Goal: Task Accomplishment & Management: Use online tool/utility

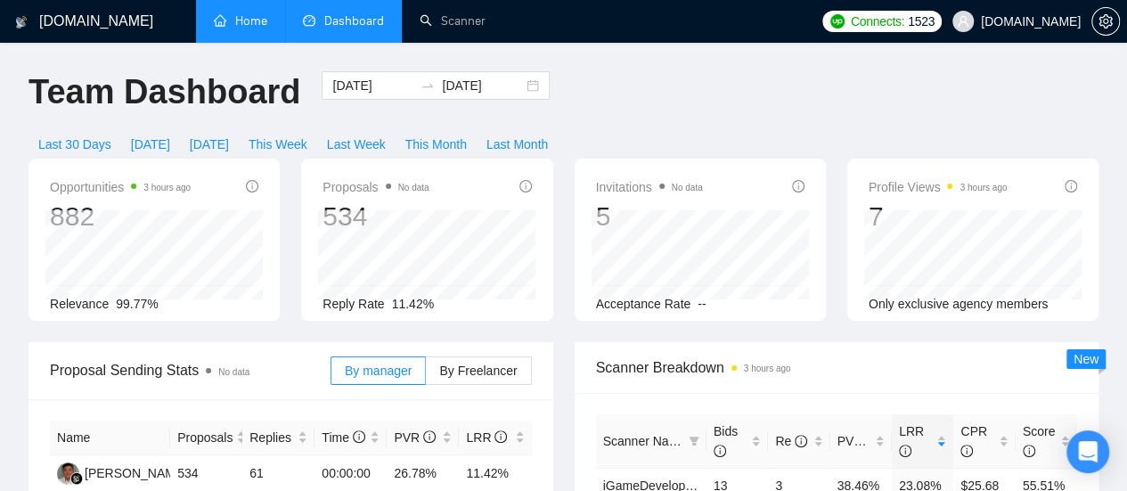
click at [248, 29] on link "Home" at bounding box center [240, 20] width 53 height 15
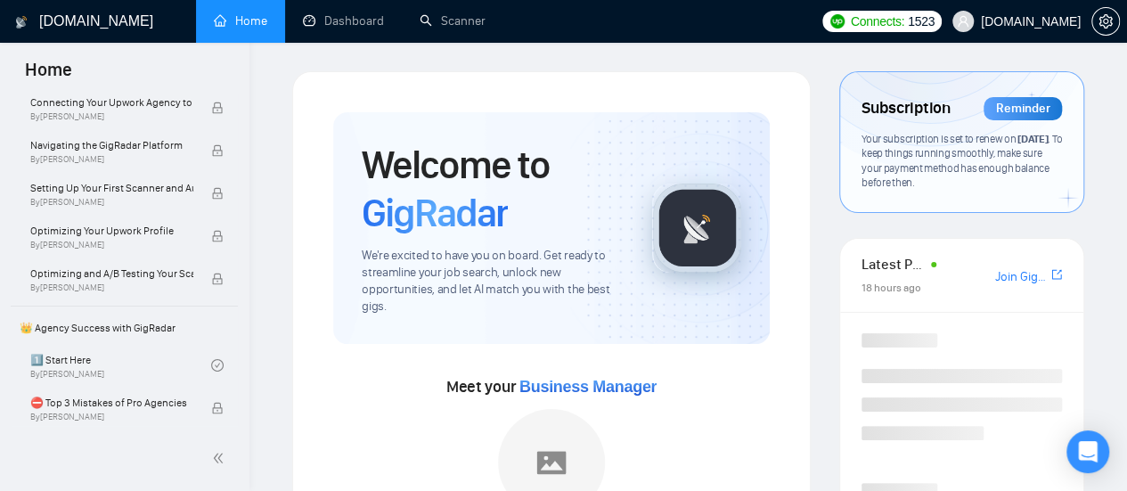
scroll to position [221, 0]
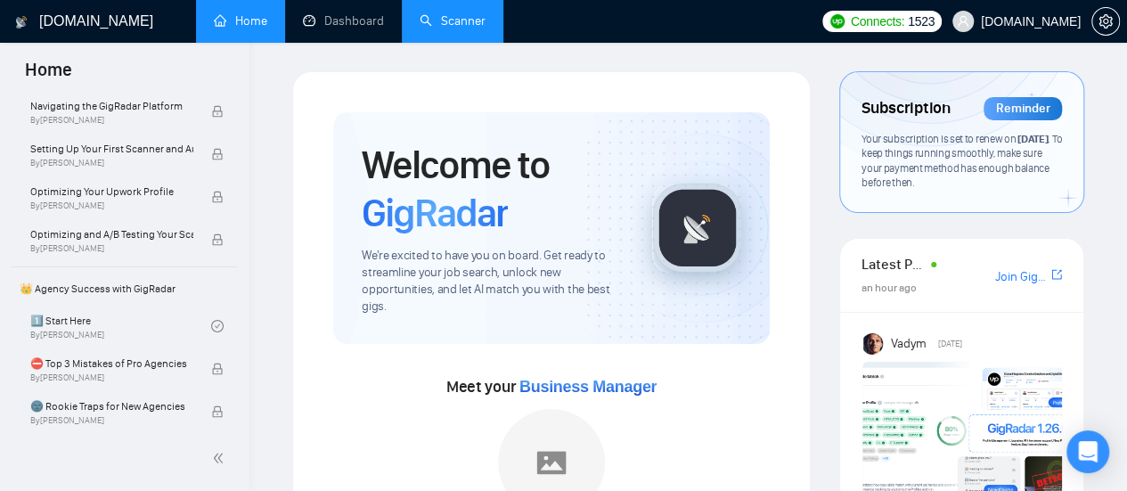
click at [452, 13] on link "Scanner" at bounding box center [453, 20] width 66 height 15
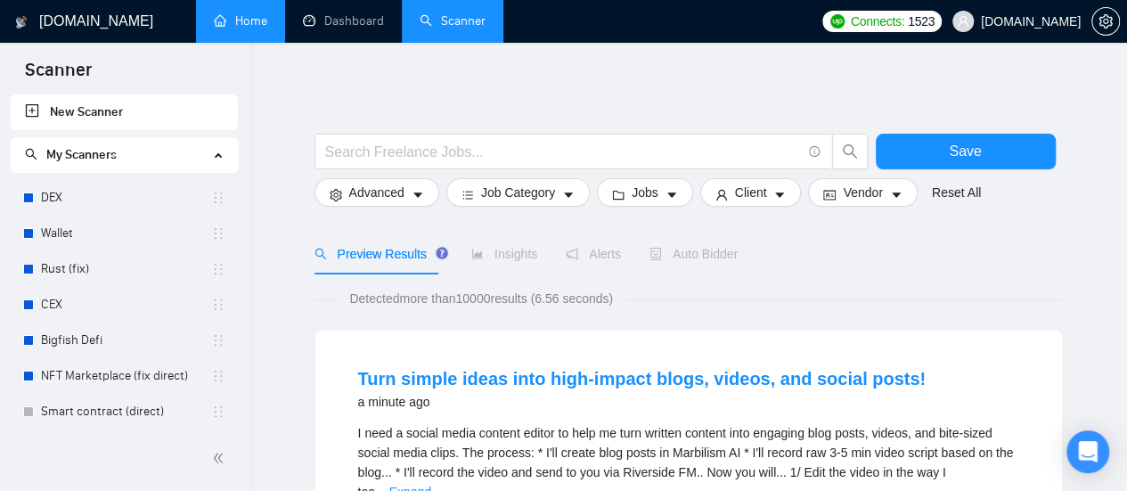
click at [433, 130] on div at bounding box center [688, 125] width 748 height 18
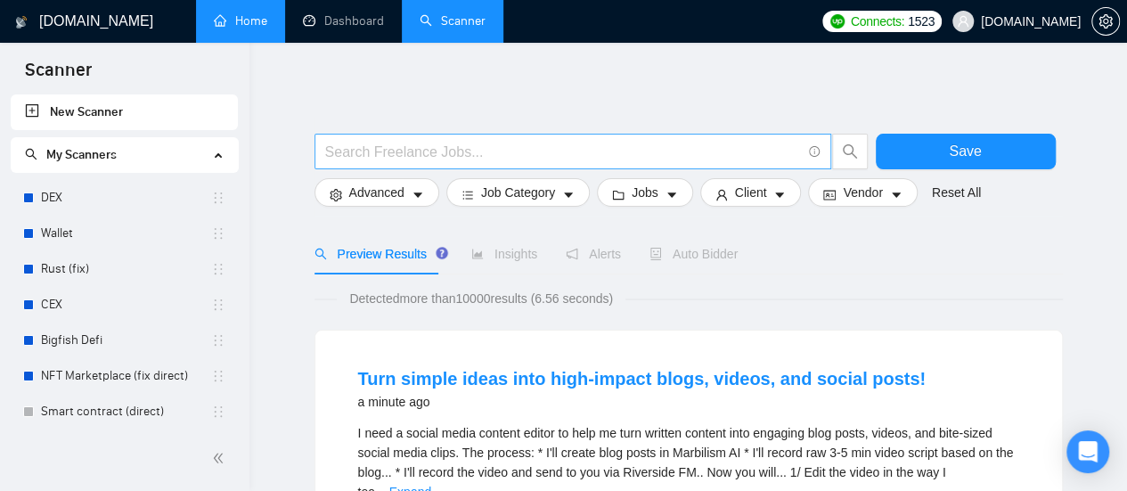
click at [426, 151] on input "text" at bounding box center [563, 152] width 476 height 22
type input "(email | "e mail" | "e - mail") ((market*) | campaign | company | automation | …"
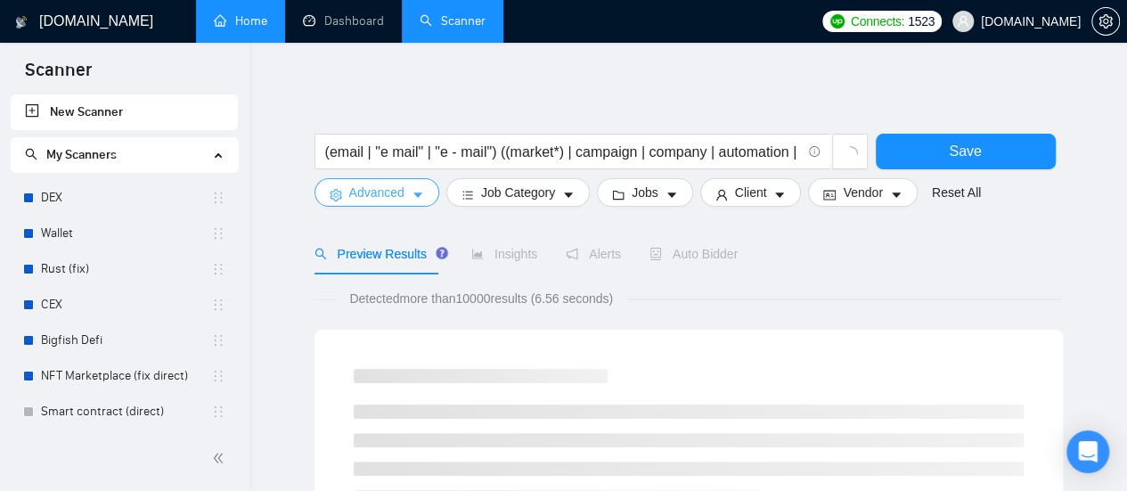
click at [412, 195] on icon "caret-down" at bounding box center [418, 195] width 12 height 12
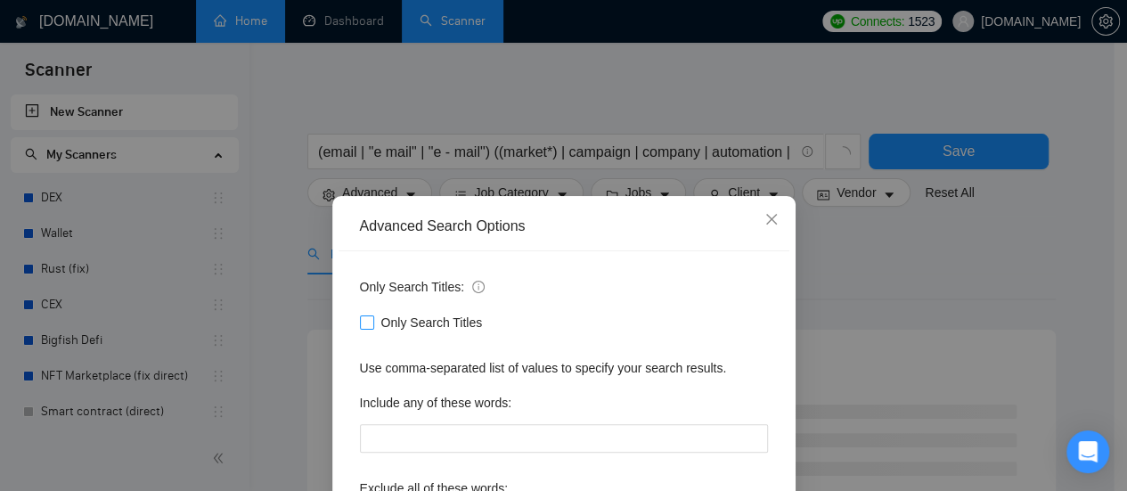
click at [380, 322] on span "Only Search Titles" at bounding box center [432, 323] width 116 height 20
click at [372, 322] on input "Only Search Titles" at bounding box center [366, 321] width 12 height 12
checkbox input "true"
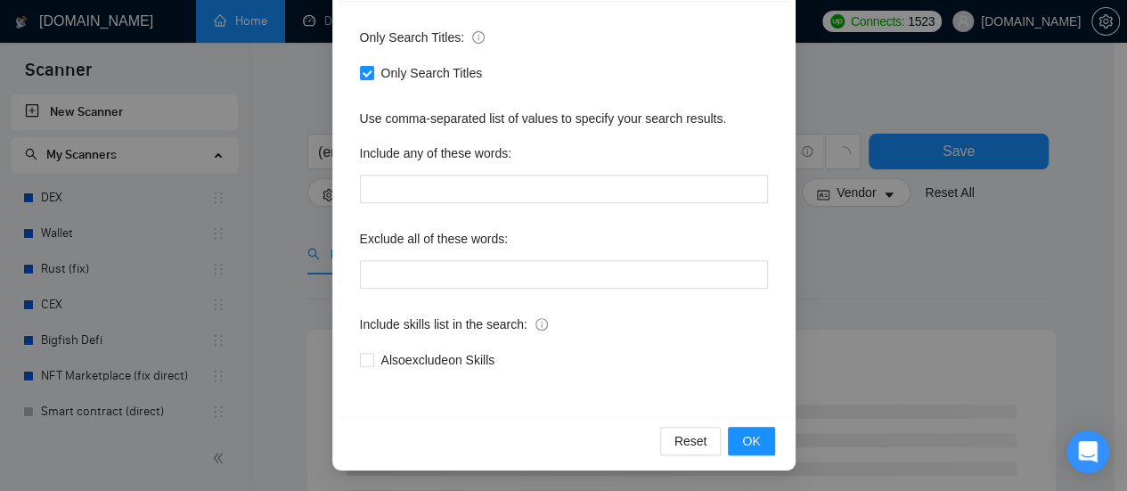
scroll to position [61, 0]
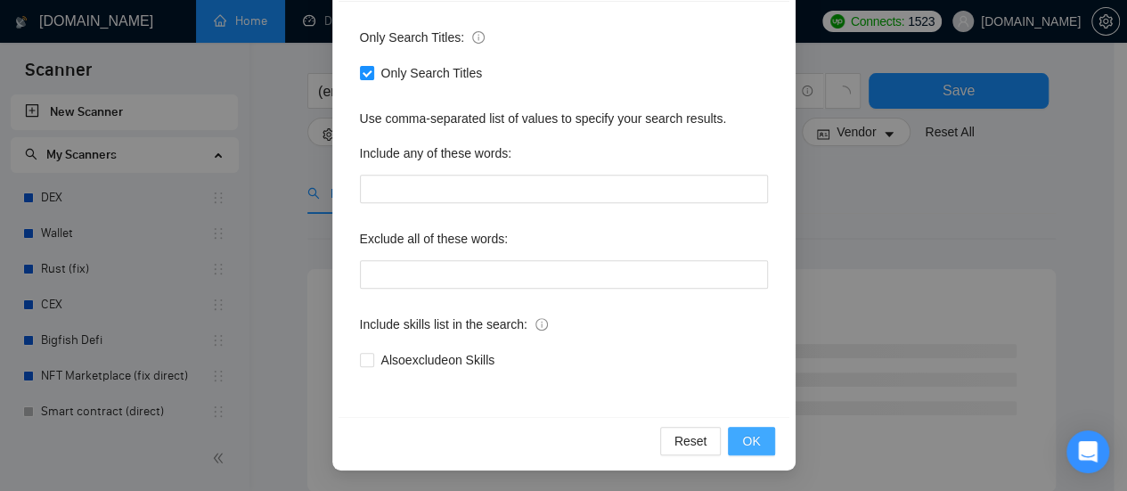
click at [747, 441] on span "OK" at bounding box center [751, 441] width 18 height 20
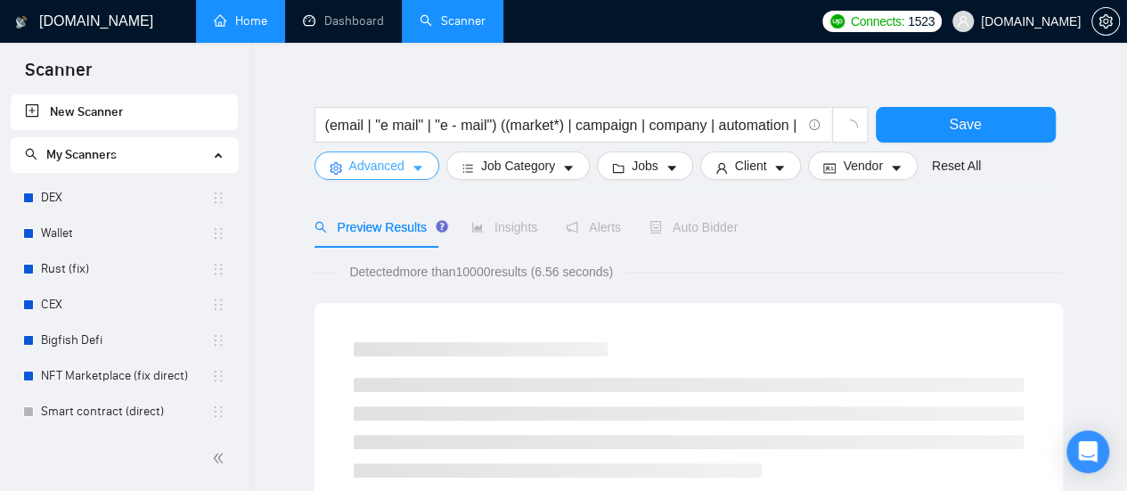
scroll to position [0, 0]
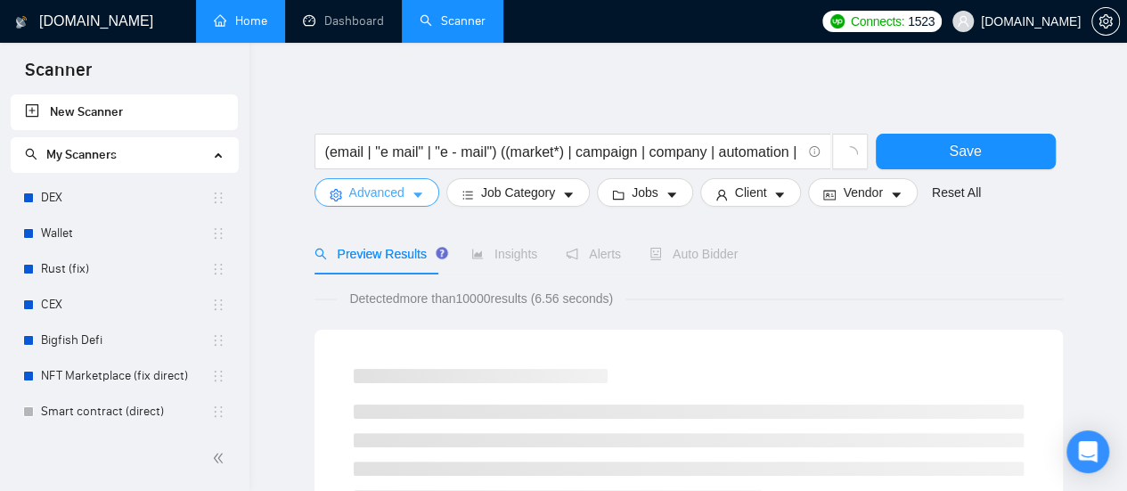
click at [394, 190] on span "Advanced" at bounding box center [376, 193] width 55 height 20
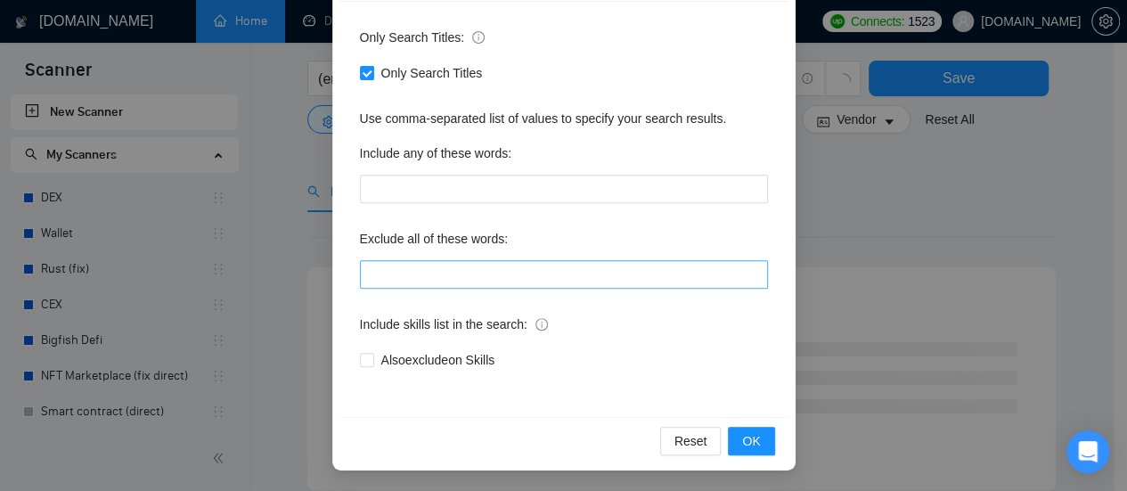
scroll to position [89, 0]
click at [750, 433] on span "OK" at bounding box center [751, 441] width 18 height 20
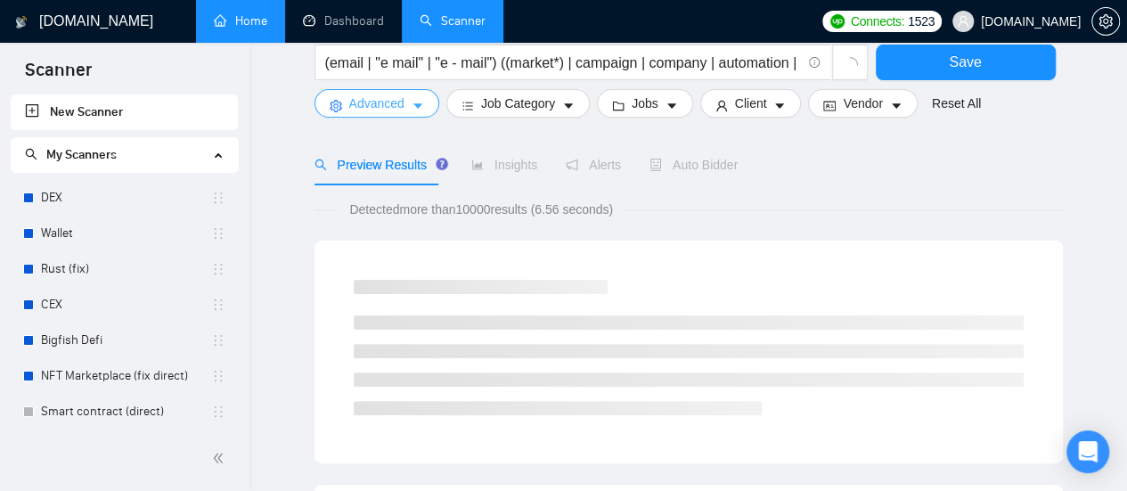
scroll to position [0, 0]
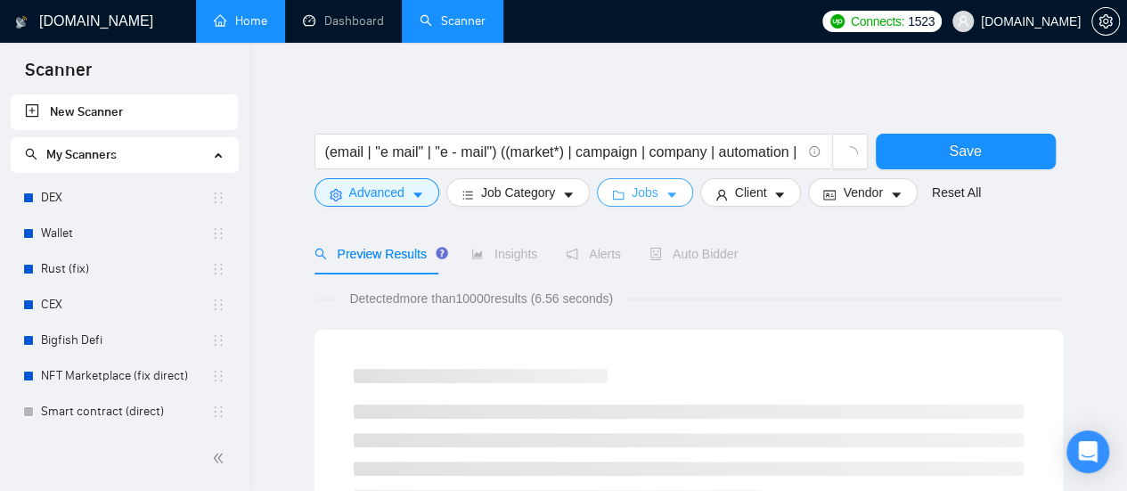
click at [666, 188] on span "caret-down" at bounding box center [672, 194] width 12 height 13
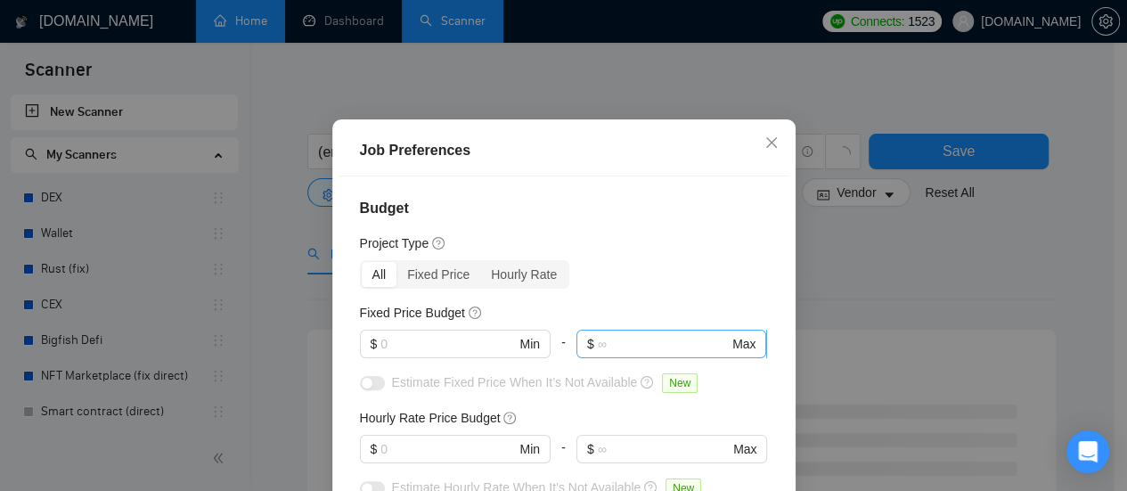
scroll to position [89, 0]
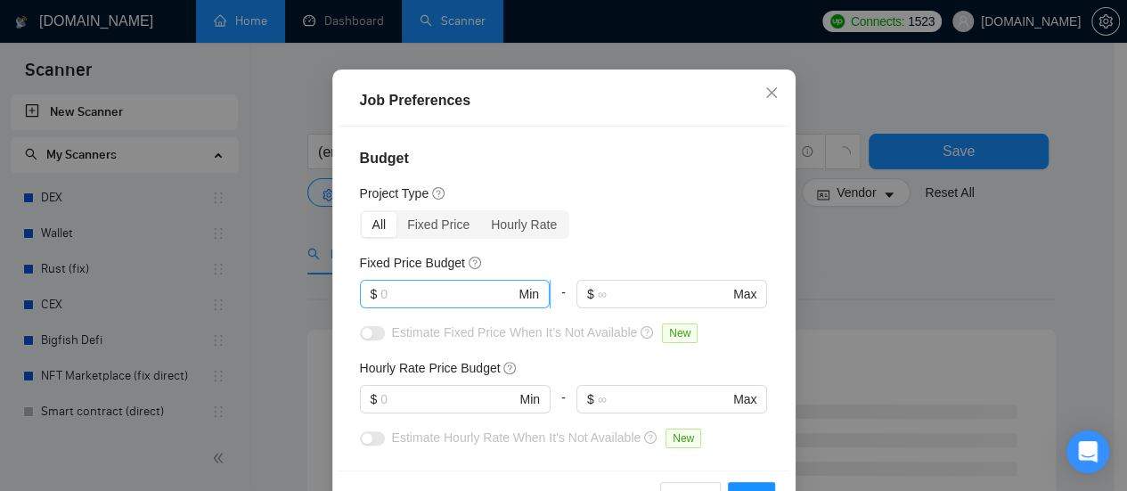
click at [418, 291] on input "text" at bounding box center [447, 294] width 135 height 20
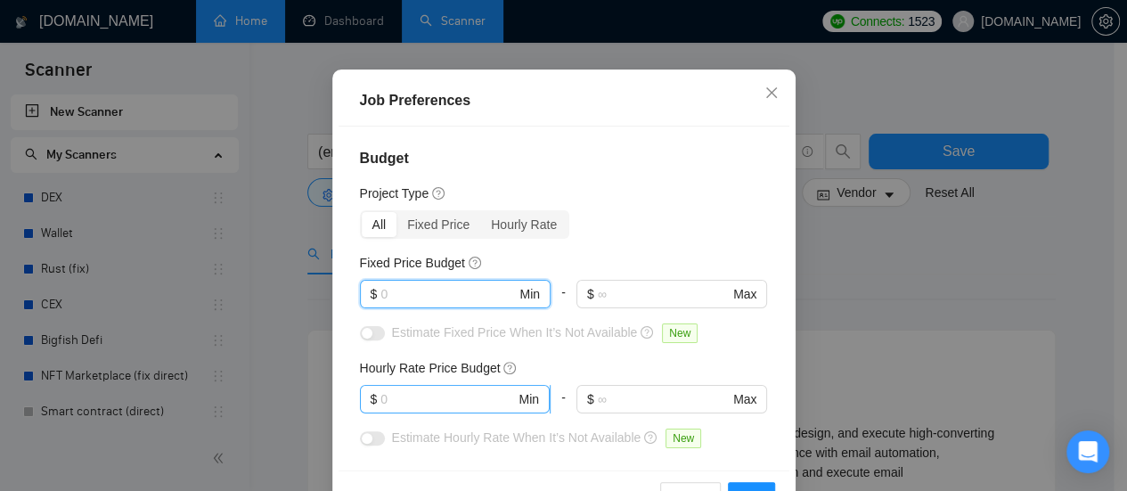
click at [428, 392] on input "text" at bounding box center [447, 399] width 135 height 20
type input "40"
click at [450, 286] on input "text" at bounding box center [447, 294] width 135 height 20
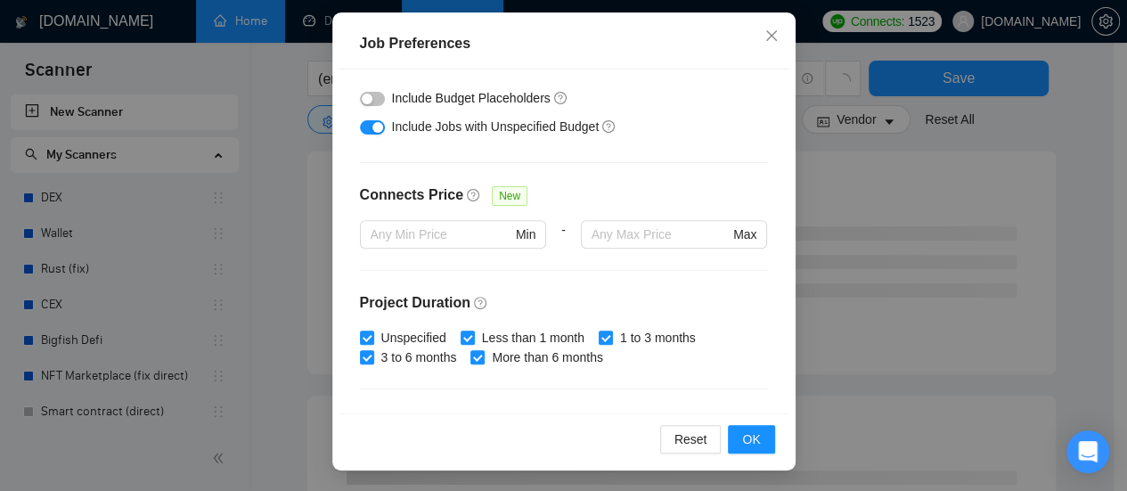
scroll to position [356, 0]
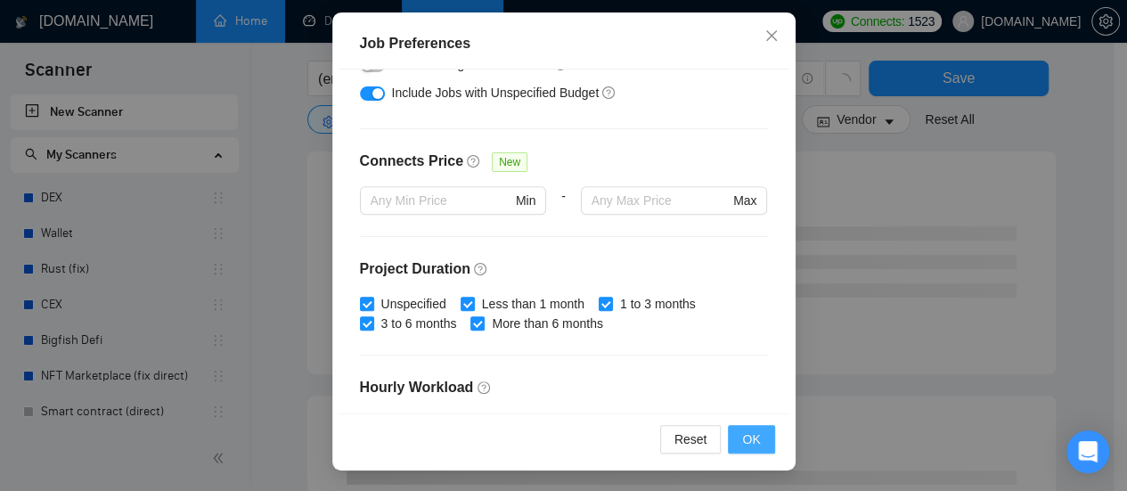
type input "1000"
click at [748, 441] on span "OK" at bounding box center [751, 439] width 18 height 20
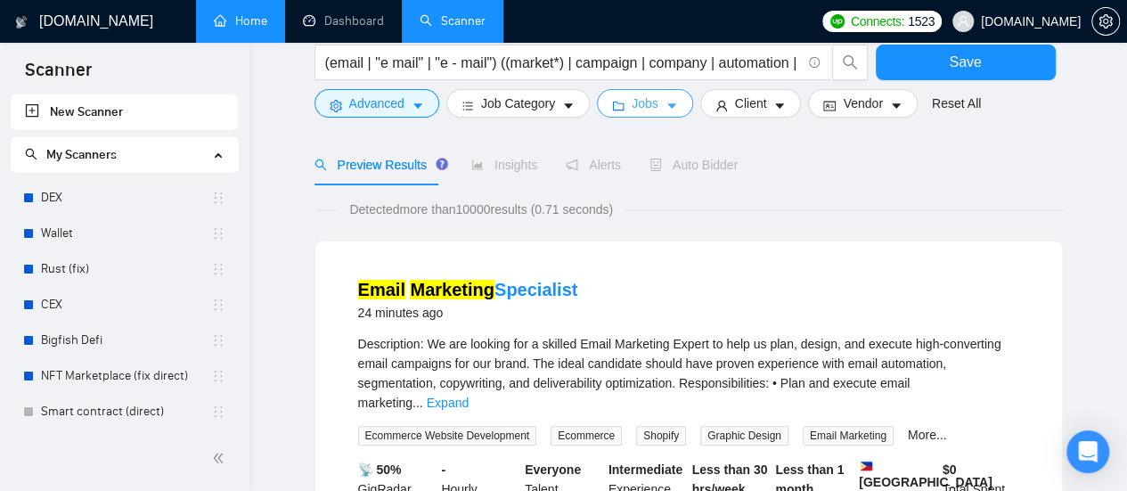
scroll to position [0, 0]
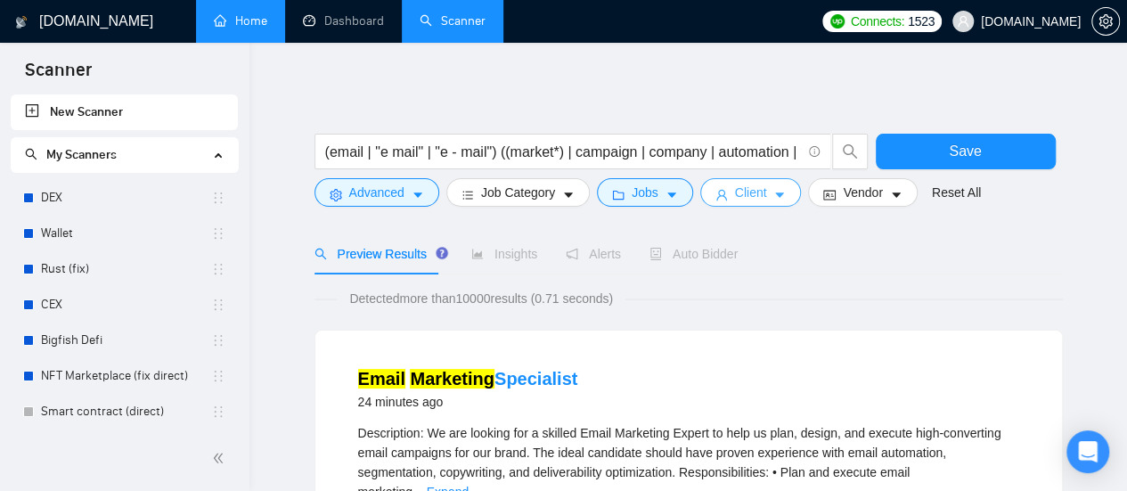
click at [781, 194] on button "Client" at bounding box center [751, 192] width 102 height 29
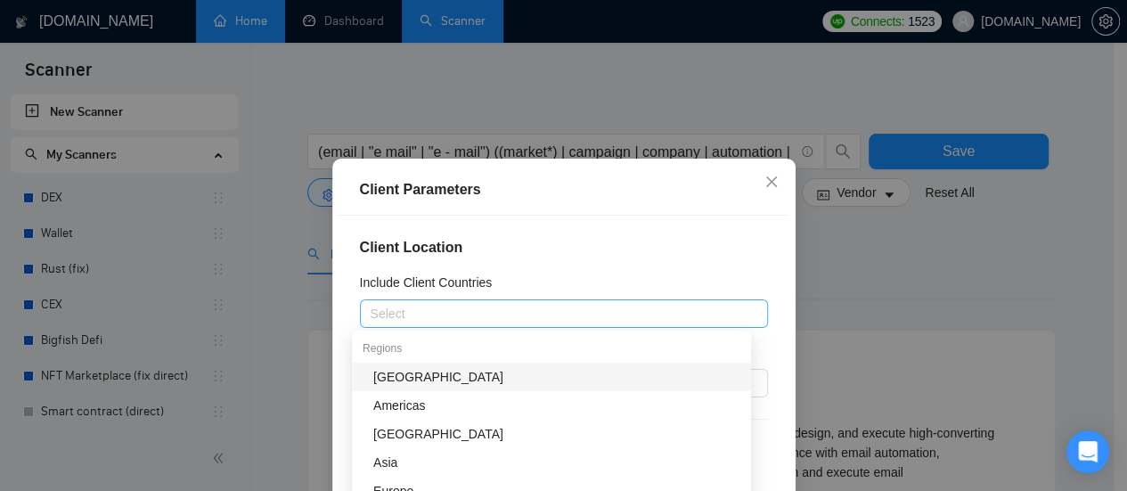
click at [463, 311] on div at bounding box center [554, 313] width 381 height 21
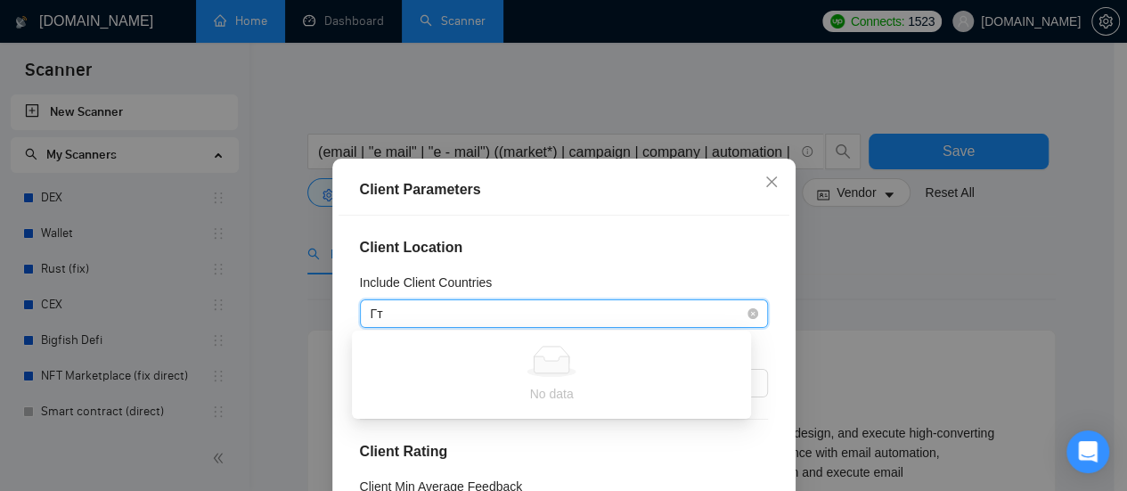
type input "Г"
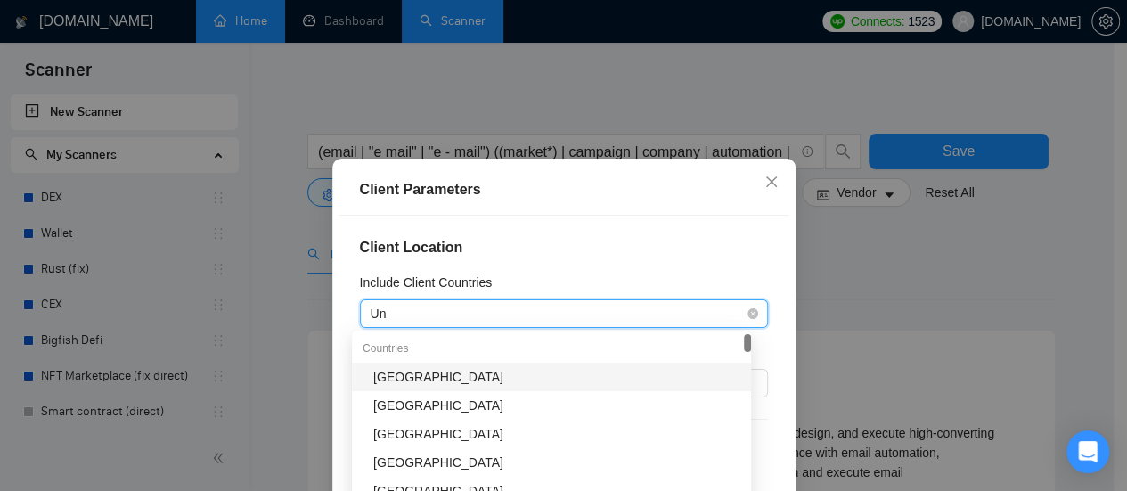
type input "Uni"
click at [434, 379] on div "[GEOGRAPHIC_DATA]" at bounding box center [556, 377] width 367 height 20
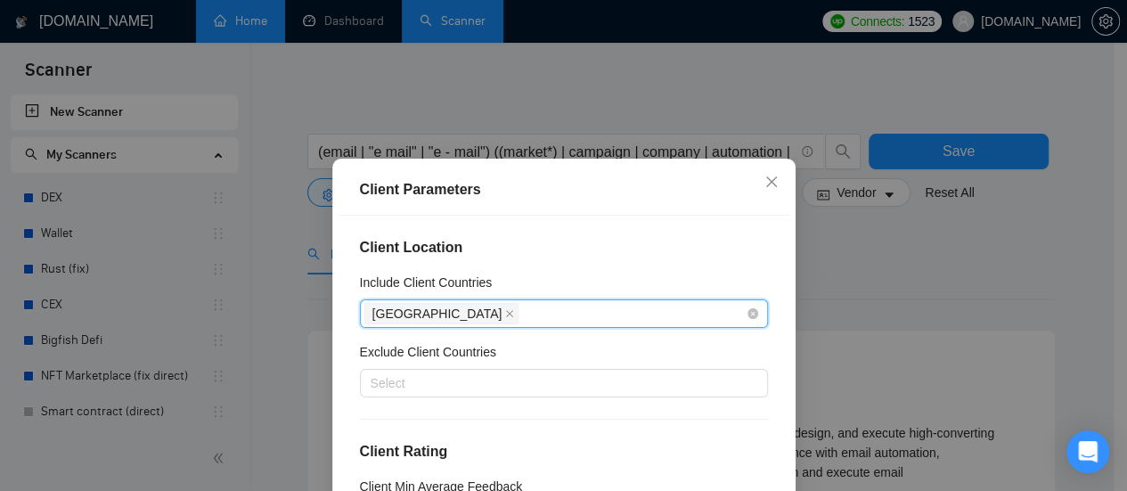
click at [537, 315] on div "[GEOGRAPHIC_DATA]" at bounding box center [554, 313] width 381 height 25
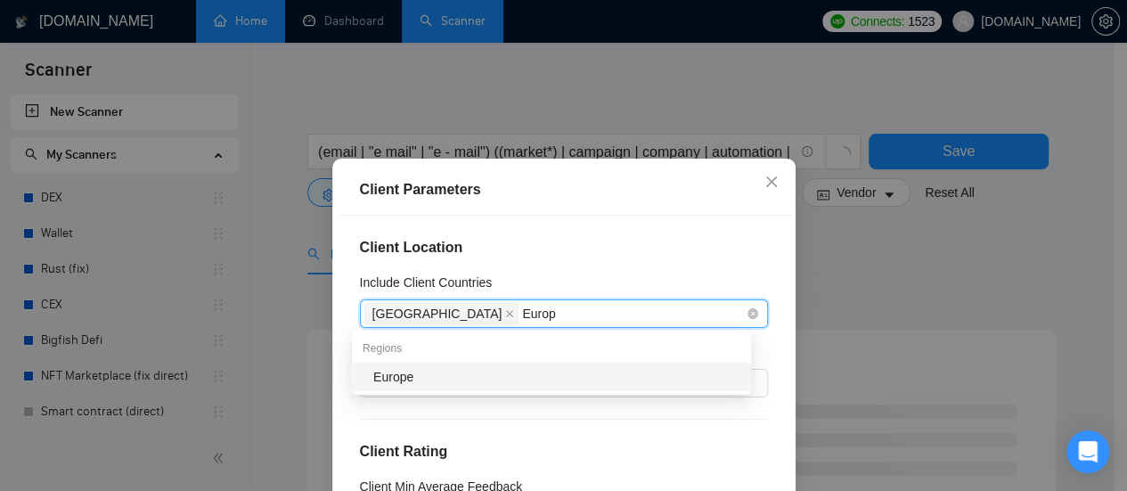
type input "Europe"
click at [444, 397] on div "Client Location Include Client Countries [GEOGRAPHIC_DATA] [GEOGRAPHIC_DATA] Eu…" at bounding box center [564, 388] width 451 height 344
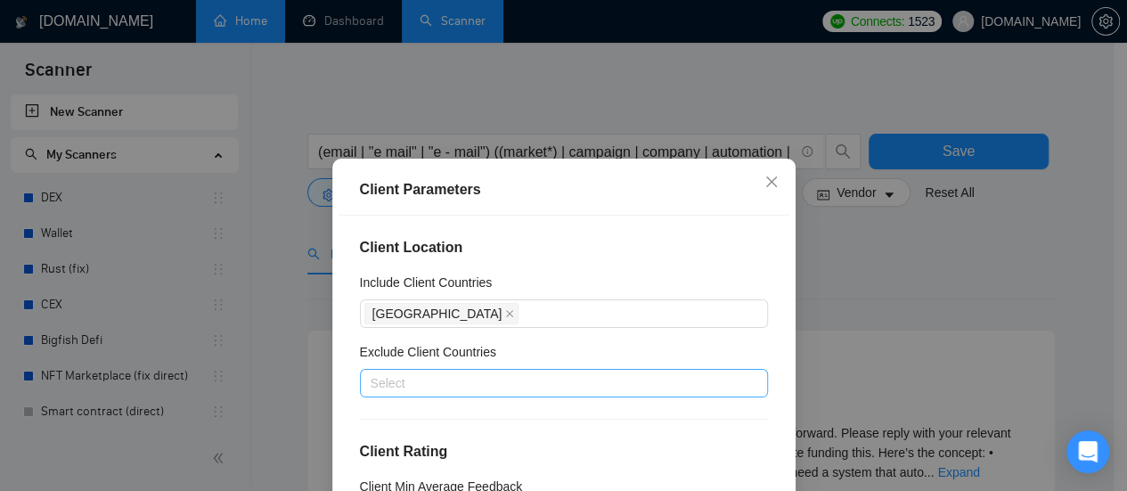
click at [457, 388] on div at bounding box center [554, 382] width 381 height 21
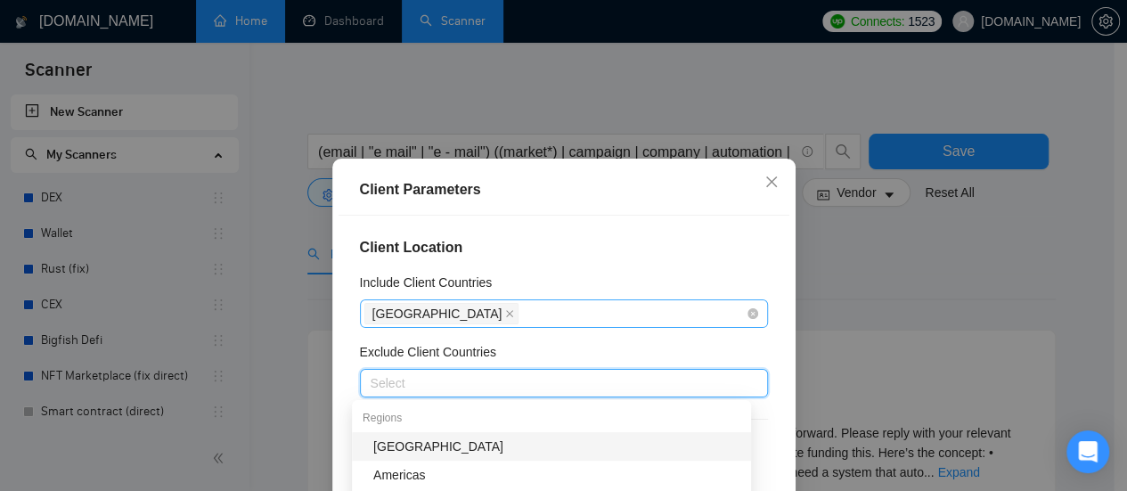
click at [527, 309] on div "[GEOGRAPHIC_DATA]" at bounding box center [554, 313] width 381 height 25
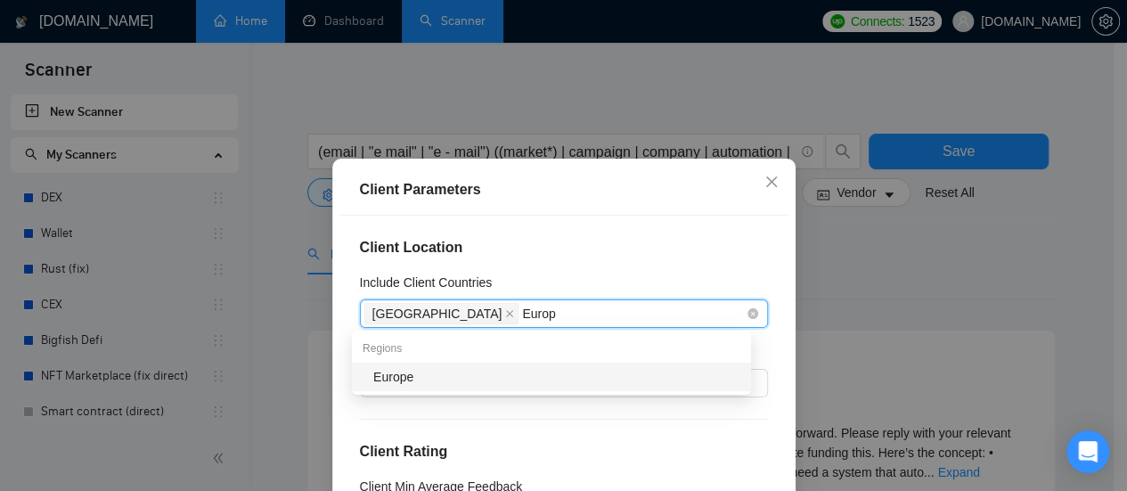
type input "Europe"
click at [459, 387] on div "Europe" at bounding box center [551, 377] width 399 height 29
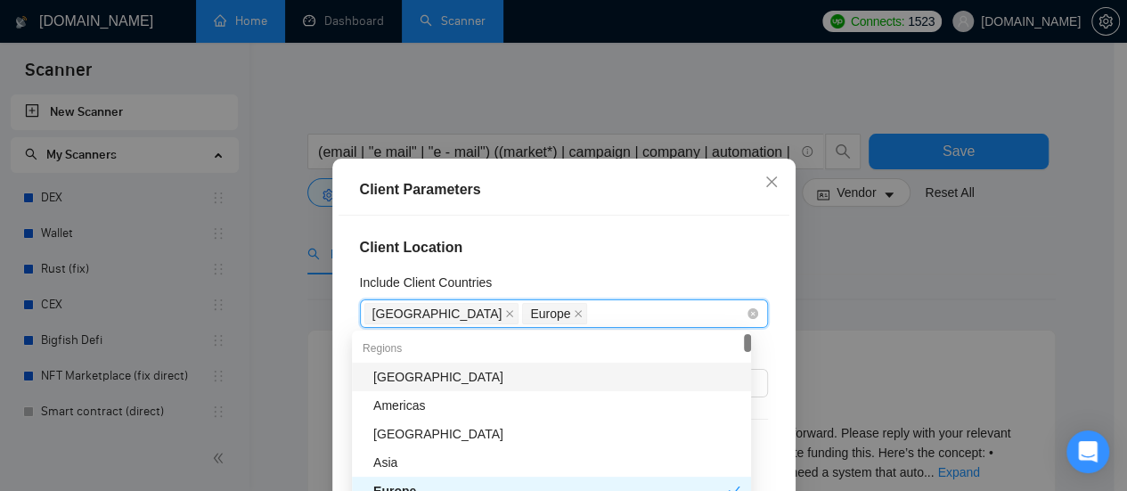
click at [597, 320] on div "[GEOGRAPHIC_DATA] [GEOGRAPHIC_DATA]" at bounding box center [554, 313] width 381 height 25
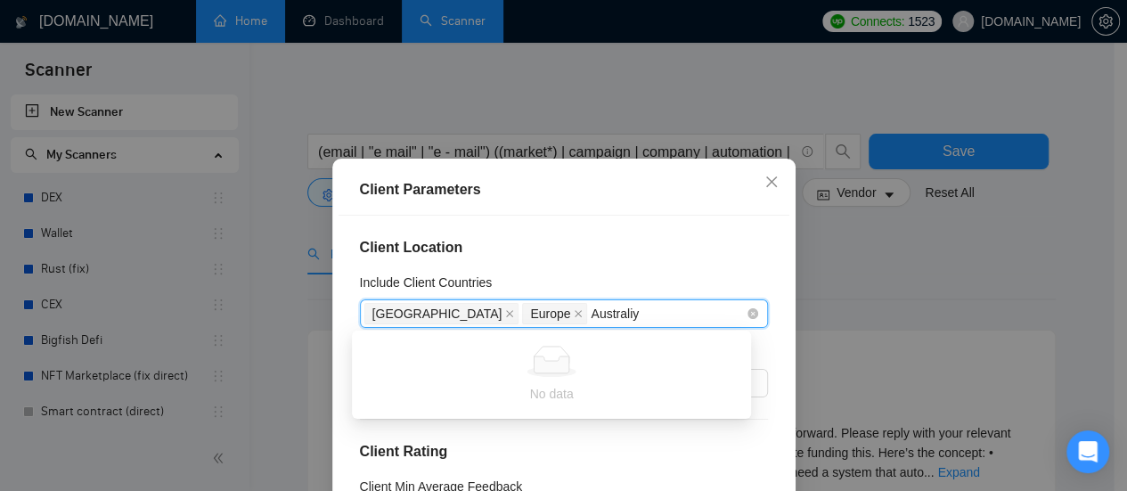
type input "Australi"
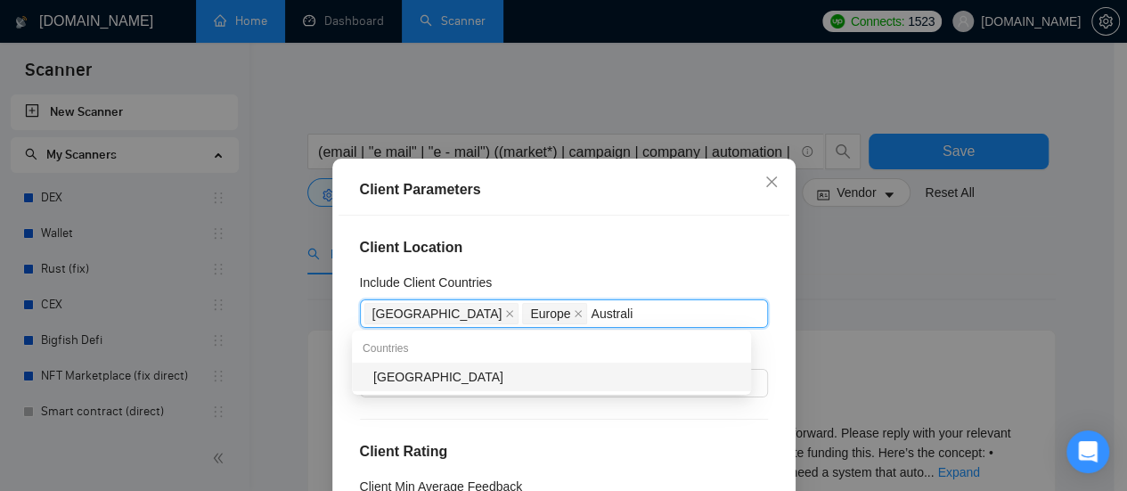
click at [438, 378] on div "[GEOGRAPHIC_DATA]" at bounding box center [556, 377] width 367 height 20
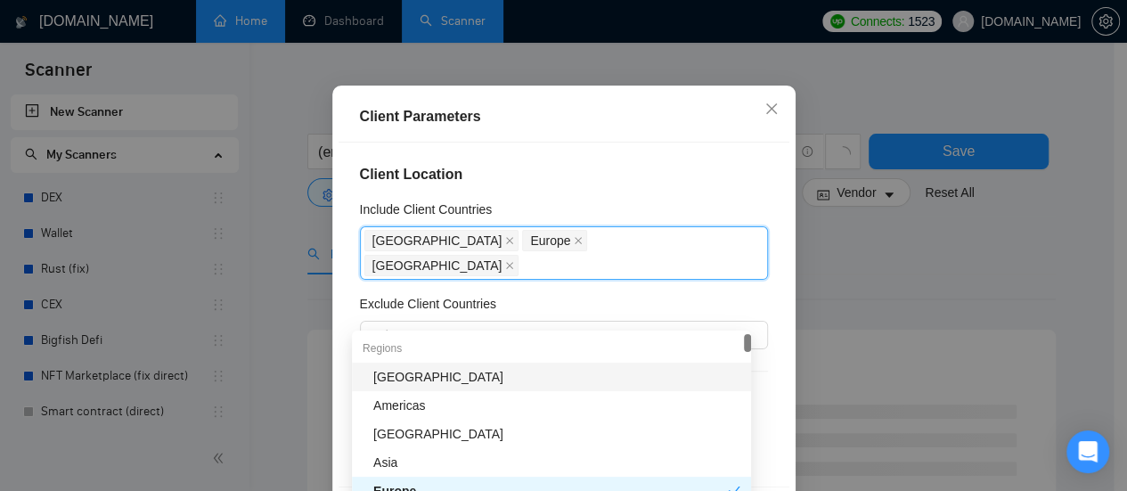
scroll to position [89, 0]
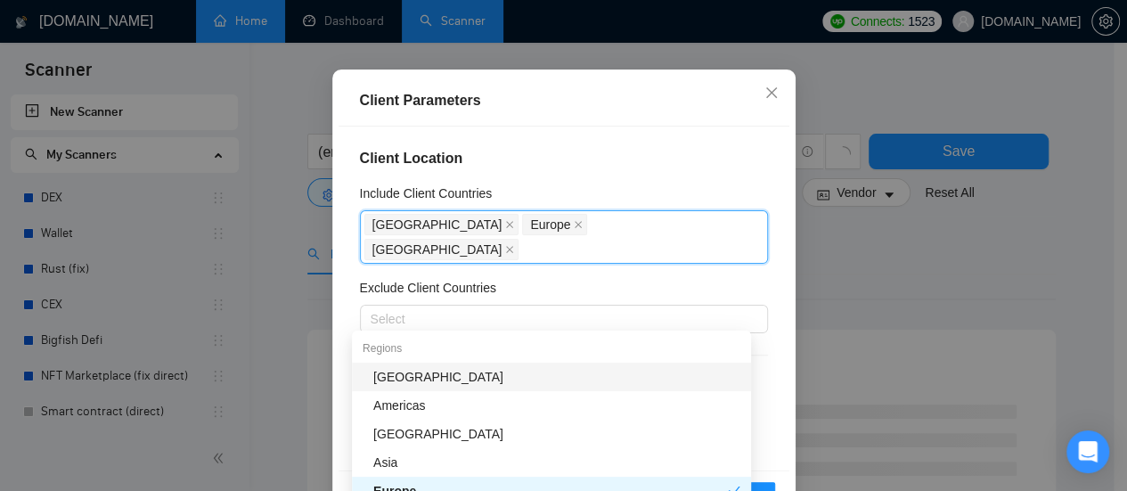
click at [732, 149] on h4 "Client Location" at bounding box center [564, 158] width 408 height 21
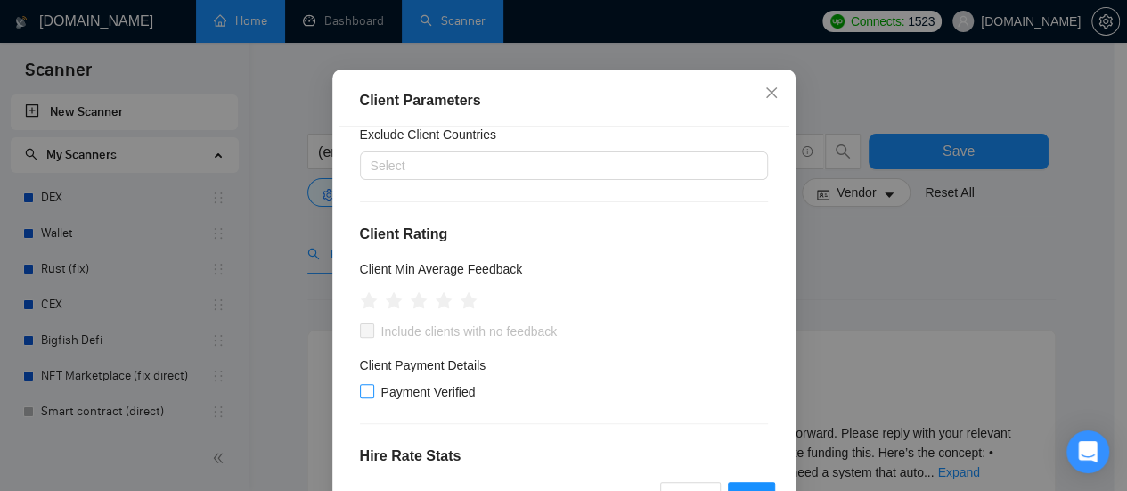
scroll to position [178, 0]
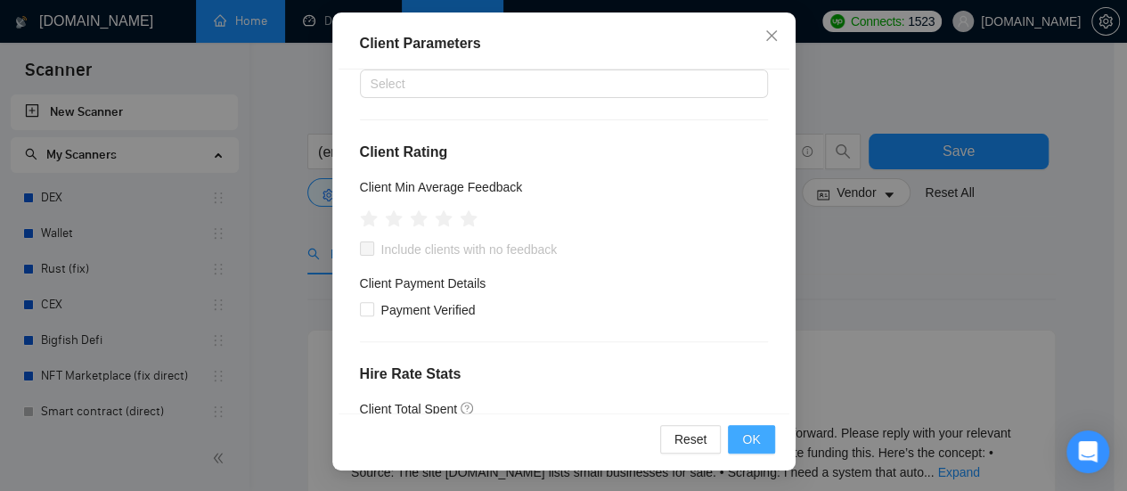
click at [745, 437] on span "OK" at bounding box center [751, 439] width 18 height 20
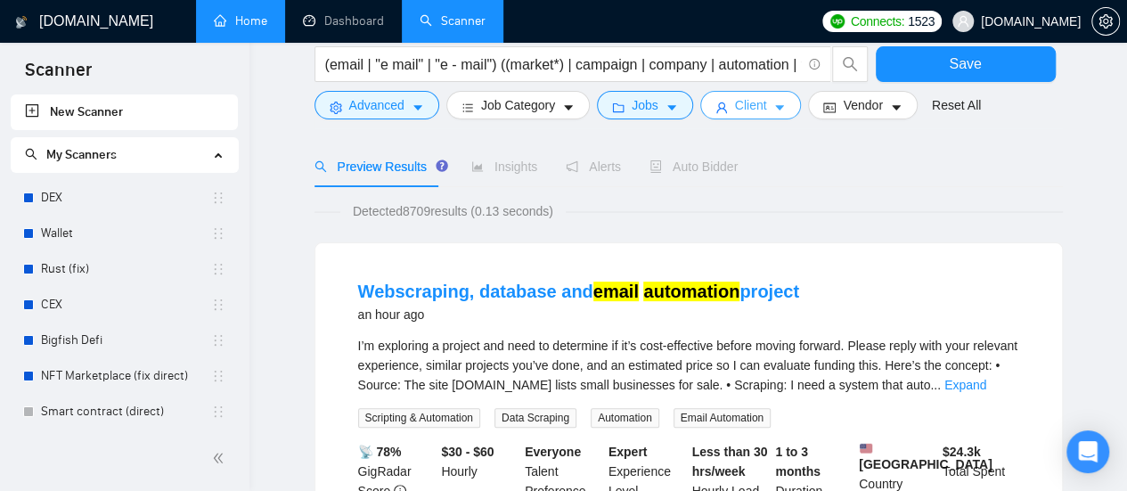
scroll to position [0, 0]
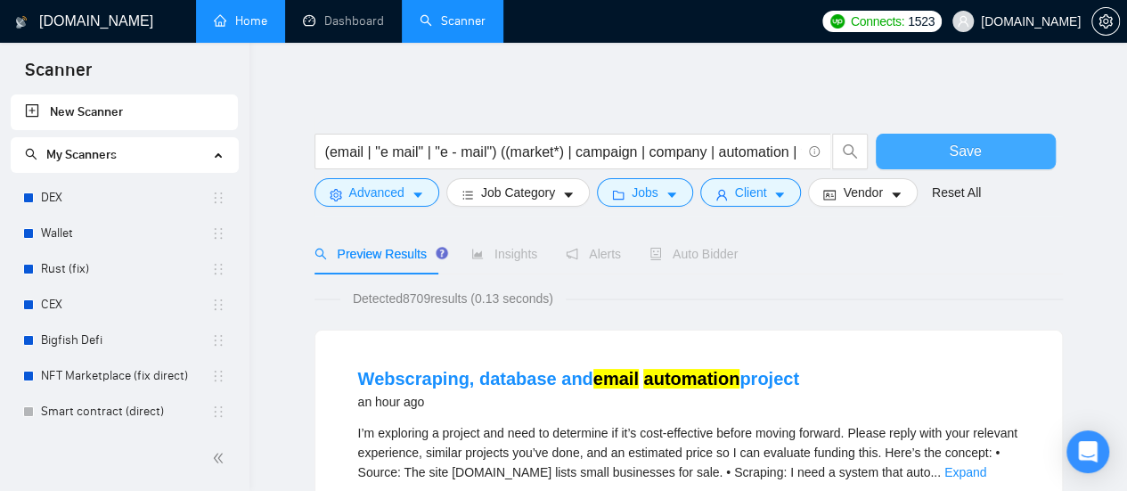
drag, startPoint x: 967, startPoint y: 148, endPoint x: 627, endPoint y: 293, distance: 369.2
click at [966, 148] on span "Save" at bounding box center [965, 151] width 32 height 22
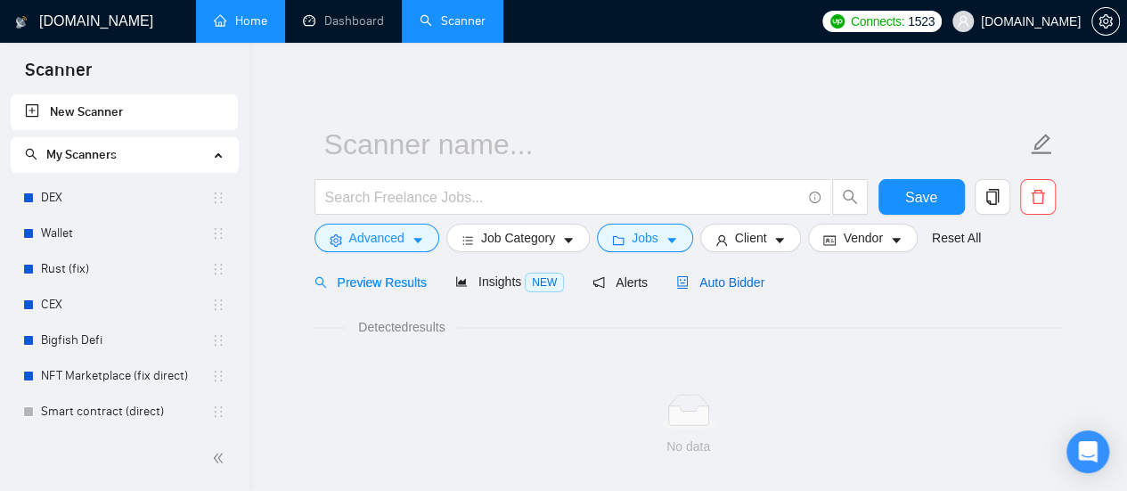
click at [704, 280] on span "Auto Bidder" at bounding box center [720, 282] width 88 height 14
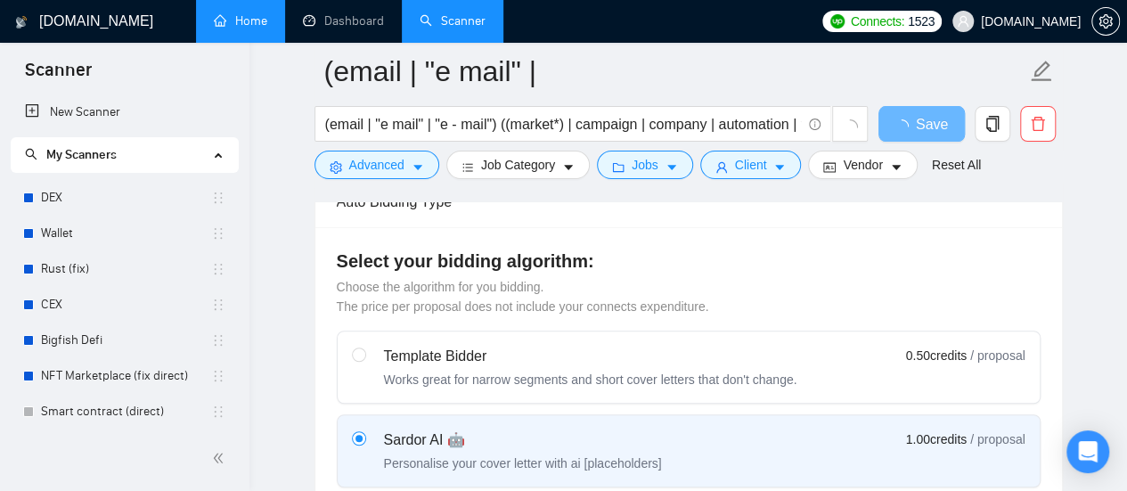
scroll to position [652, 0]
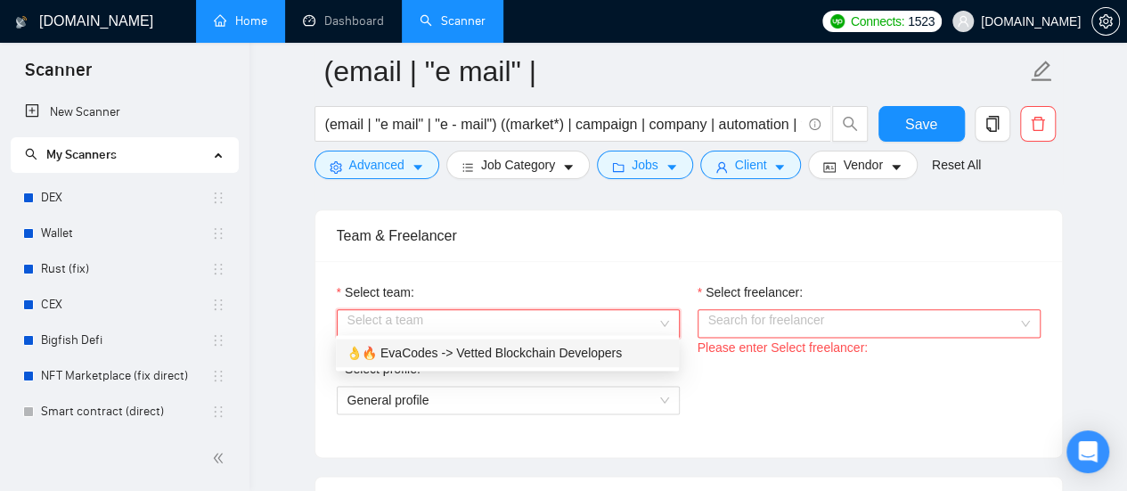
scroll to position [980, 0]
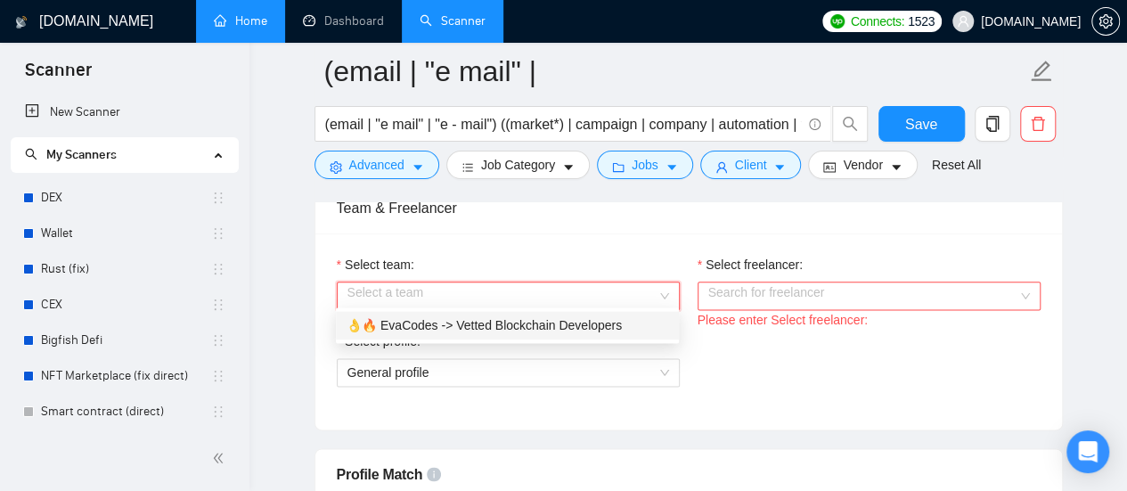
click at [615, 329] on div "👌🔥 EvaCodes -> Vetted Blockchain Developers" at bounding box center [508, 325] width 322 height 20
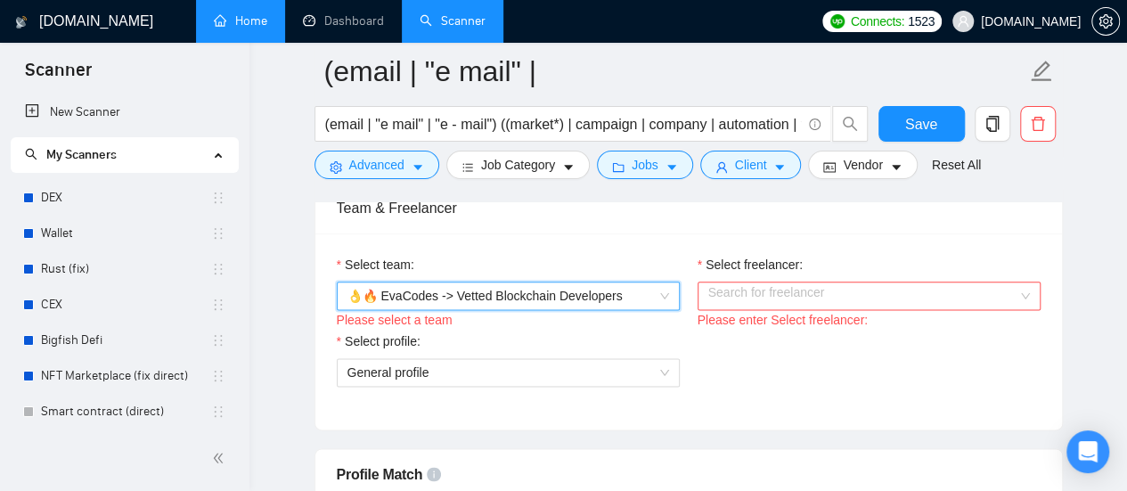
click at [854, 291] on input "Select freelancer:" at bounding box center [862, 295] width 309 height 27
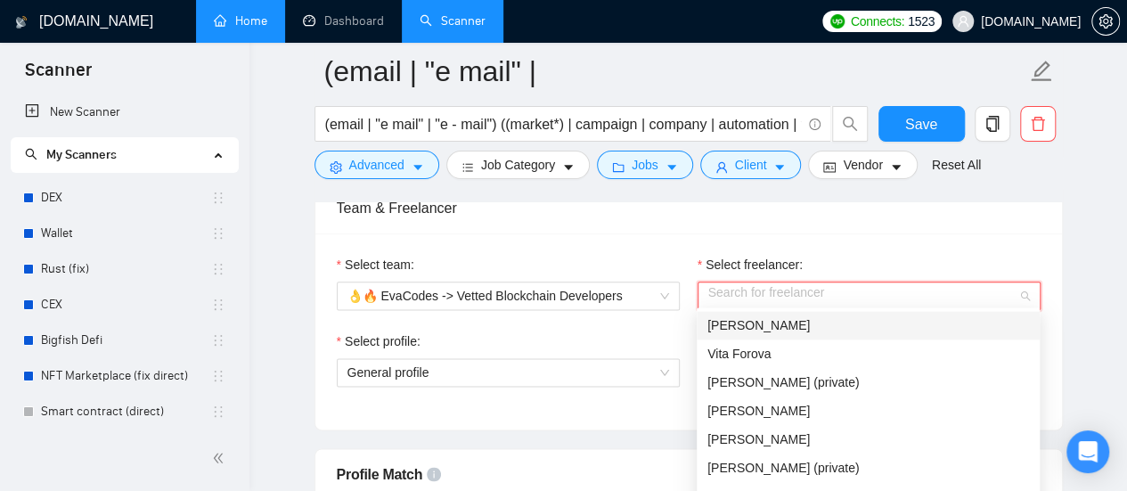
click at [784, 333] on div "[PERSON_NAME]" at bounding box center [868, 325] width 322 height 20
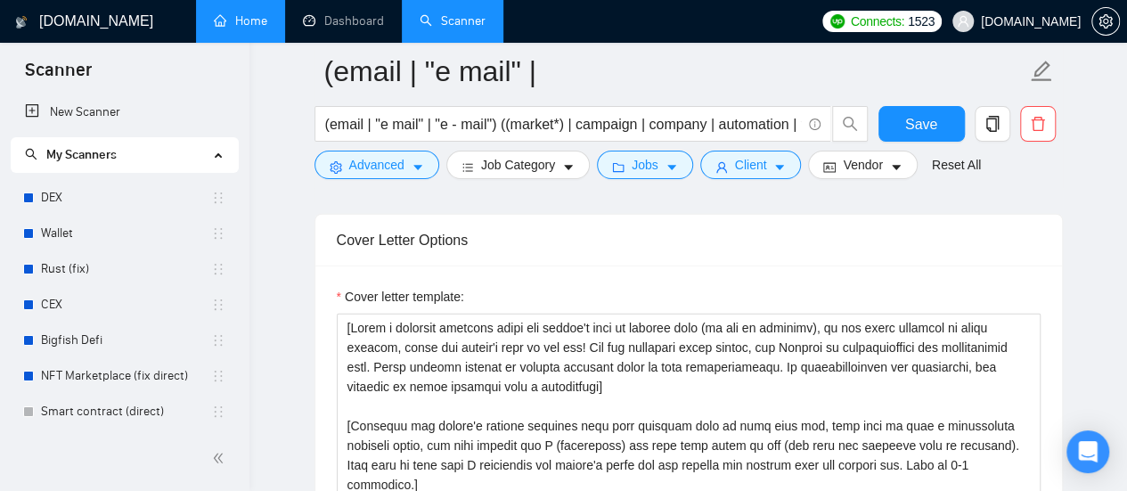
scroll to position [2138, 0]
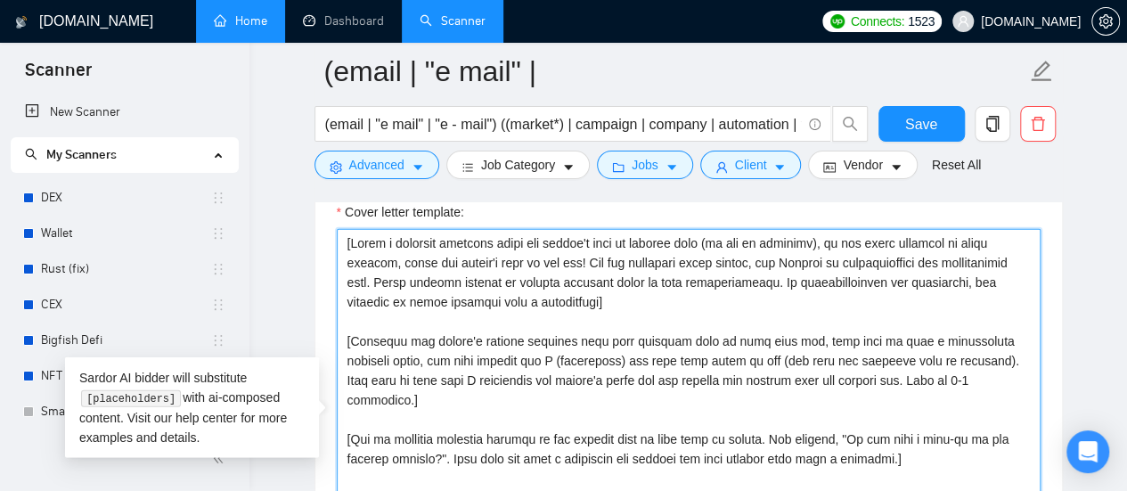
drag, startPoint x: 349, startPoint y: 236, endPoint x: 339, endPoint y: 237, distance: 10.7
click at [339, 237] on textarea "Cover letter template:" at bounding box center [689, 429] width 704 height 401
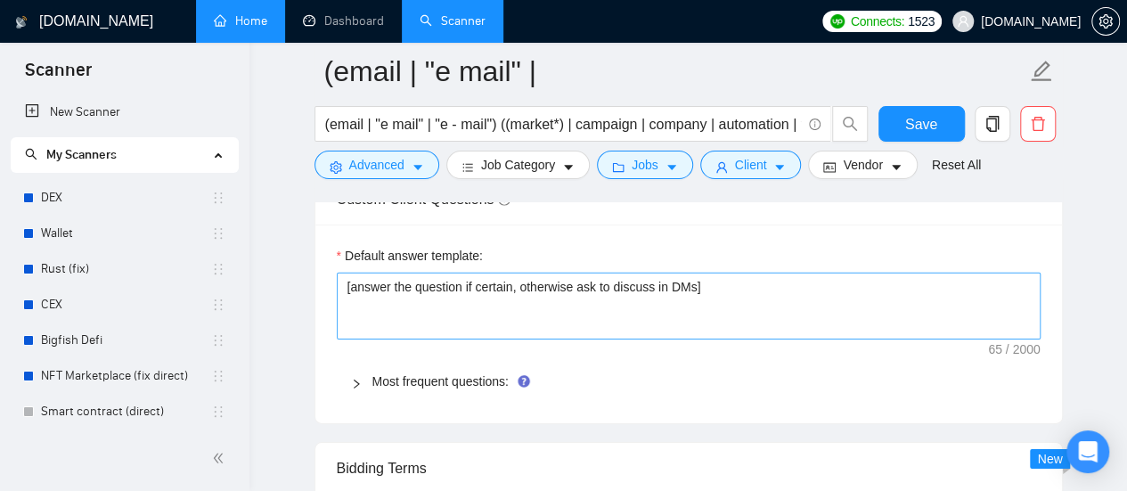
scroll to position [2673, 0]
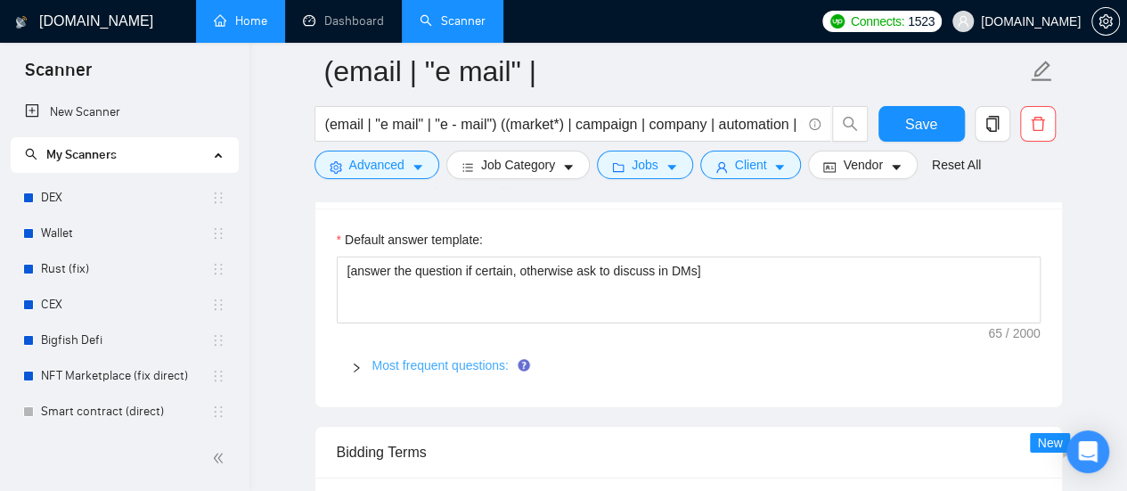
click at [456, 359] on link "Most frequent questions:" at bounding box center [440, 365] width 136 height 14
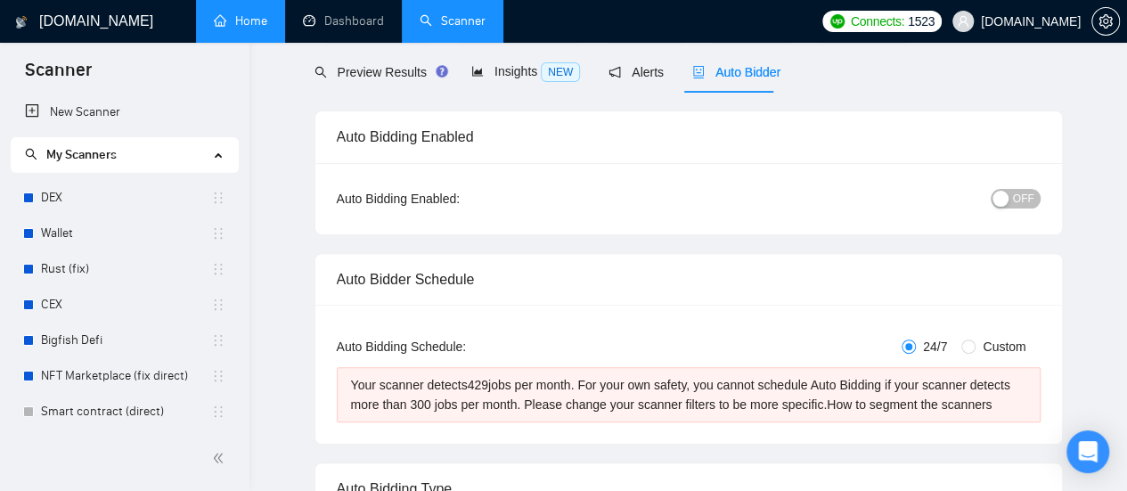
scroll to position [0, 0]
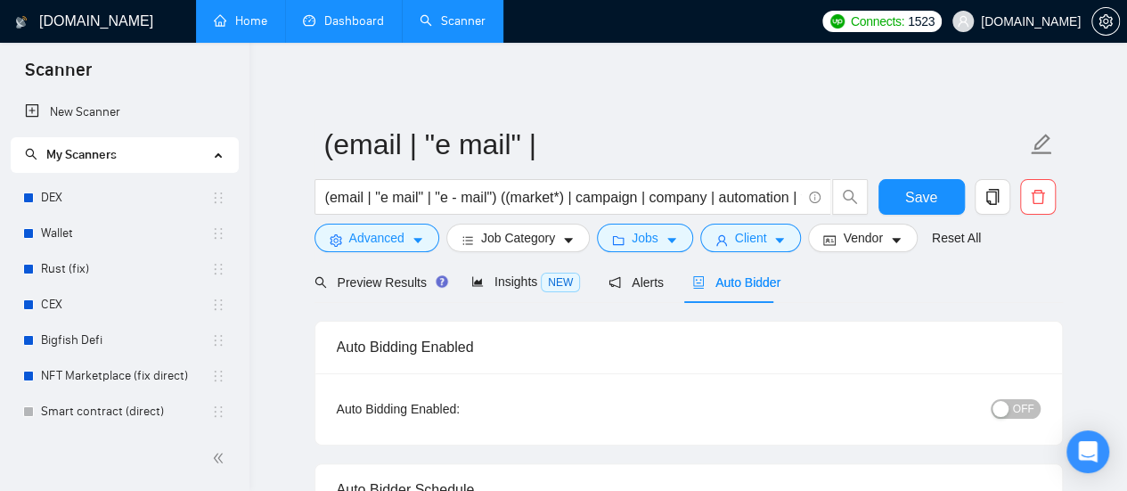
click at [349, 13] on link "Dashboard" at bounding box center [343, 20] width 81 height 15
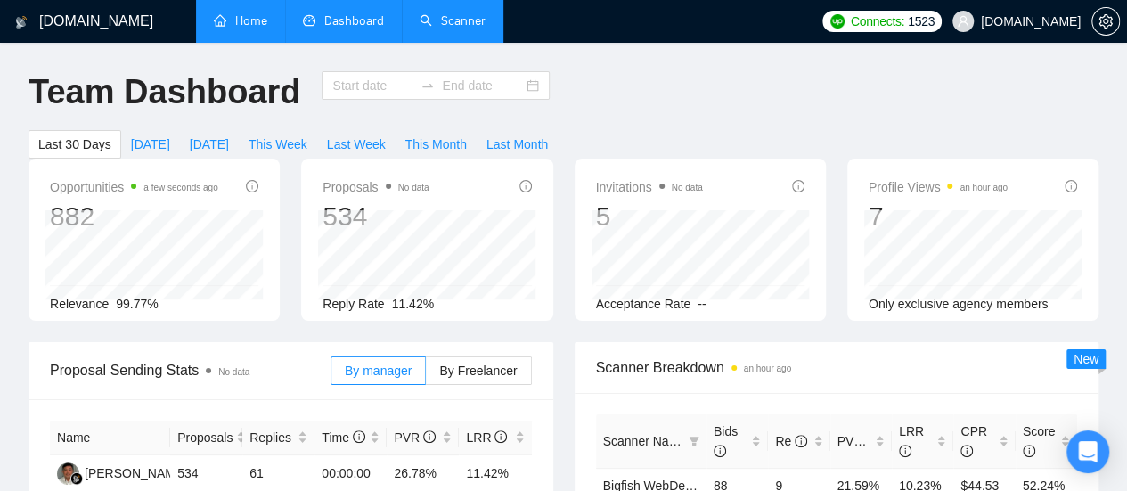
type input "[DATE]"
